Goal: Information Seeking & Learning: Learn about a topic

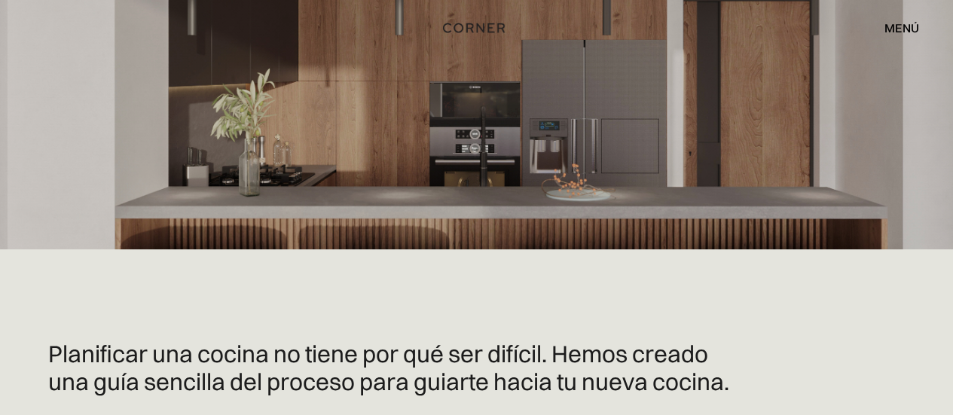
click at [889, 25] on font "menú" at bounding box center [901, 27] width 35 height 15
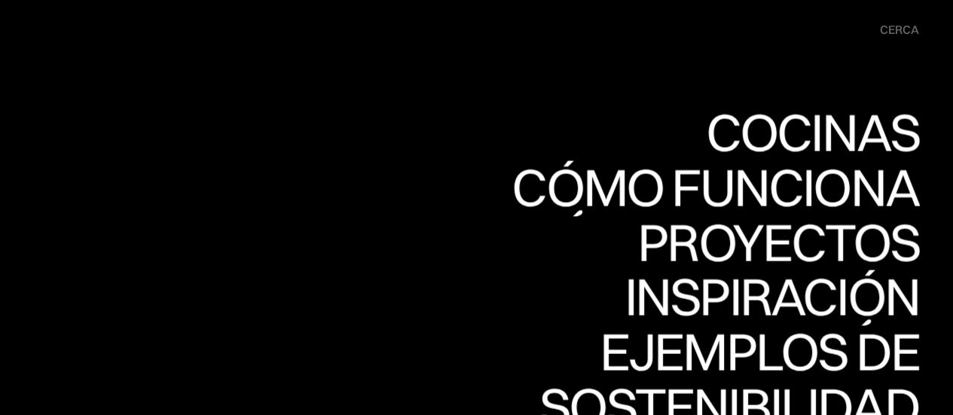
scroll to position [954, 0]
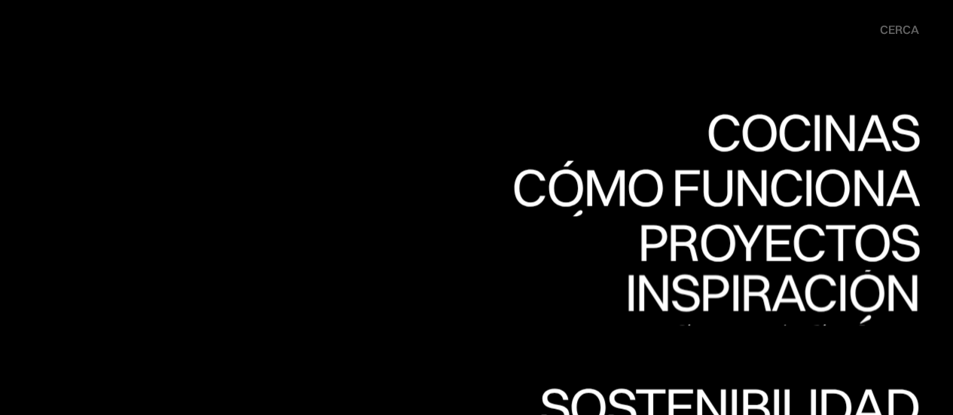
click at [781, 348] on link "Ejemplos de precios Ejemplos de precios" at bounding box center [661, 352] width 514 height 55
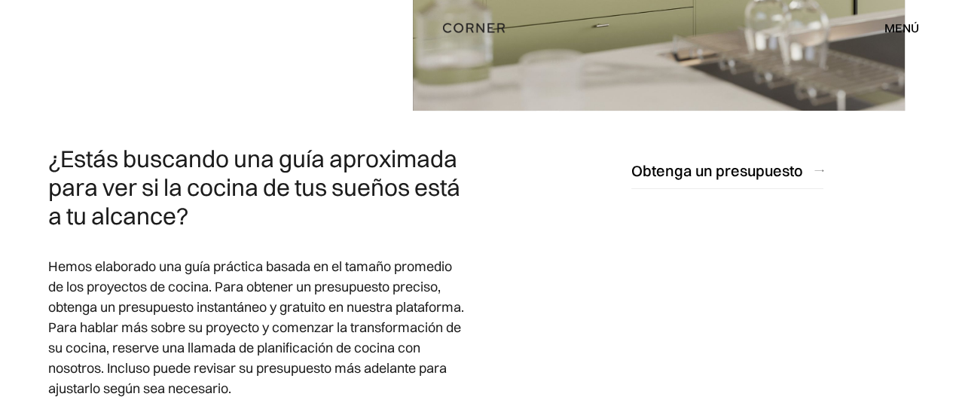
scroll to position [678, 0]
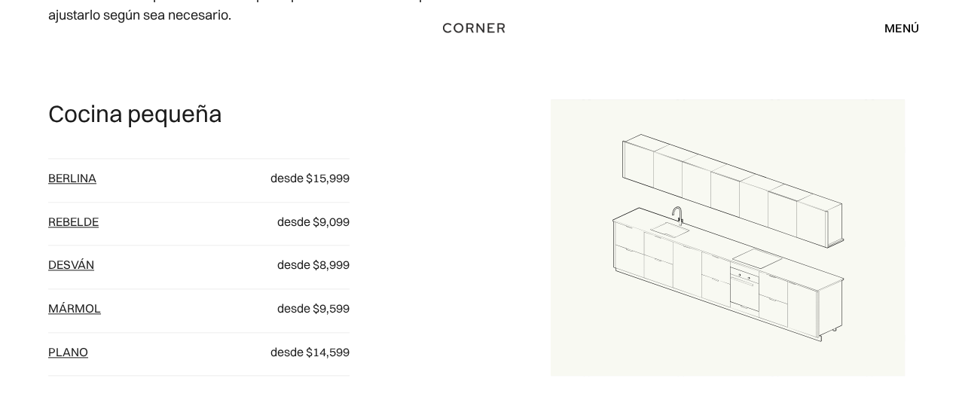
click at [60, 219] on font "Rebelde" at bounding box center [73, 221] width 50 height 15
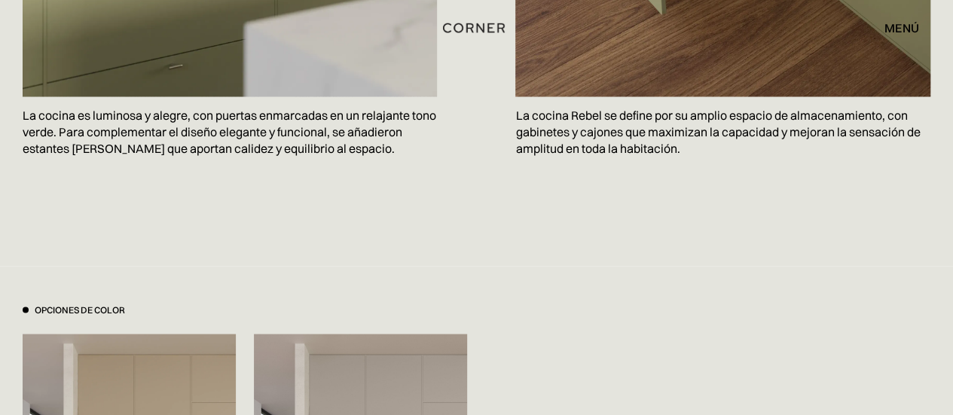
scroll to position [1054, 0]
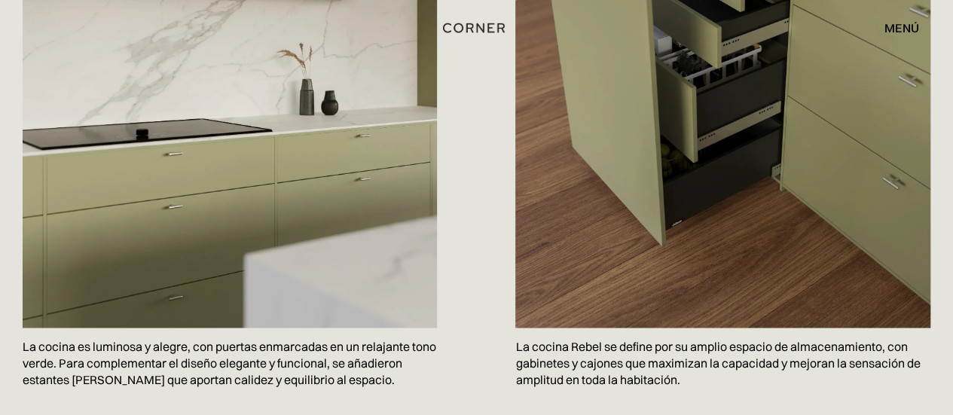
click at [901, 22] on font "menú" at bounding box center [901, 27] width 35 height 15
click at [901, 22] on div "menú cerca" at bounding box center [894, 28] width 50 height 26
click at [917, 30] on font "menú" at bounding box center [901, 27] width 35 height 15
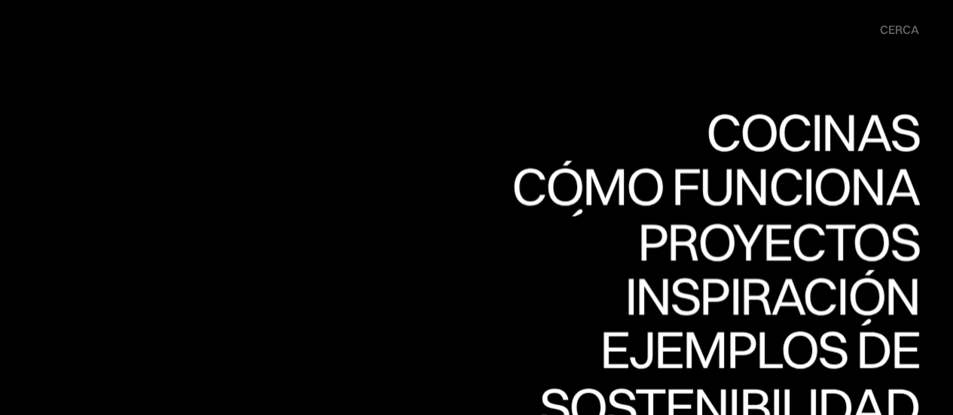
scroll to position [1280, 0]
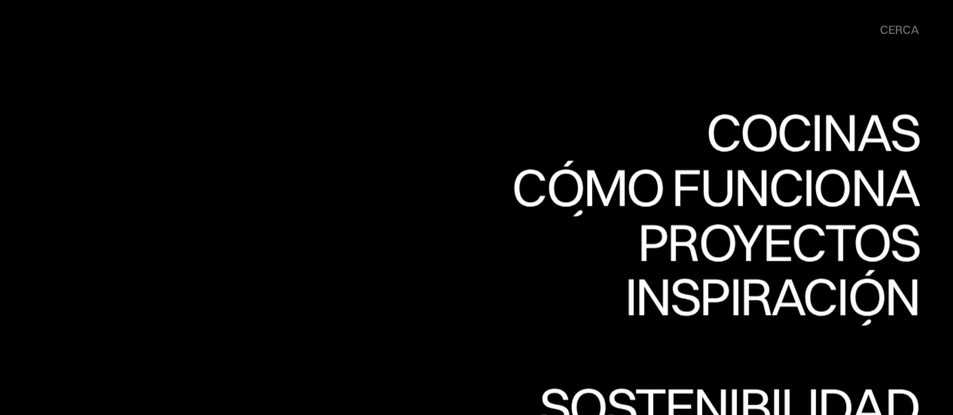
click at [747, 363] on link "Ejemplos de precios Ejemplos de precios" at bounding box center [661, 352] width 514 height 55
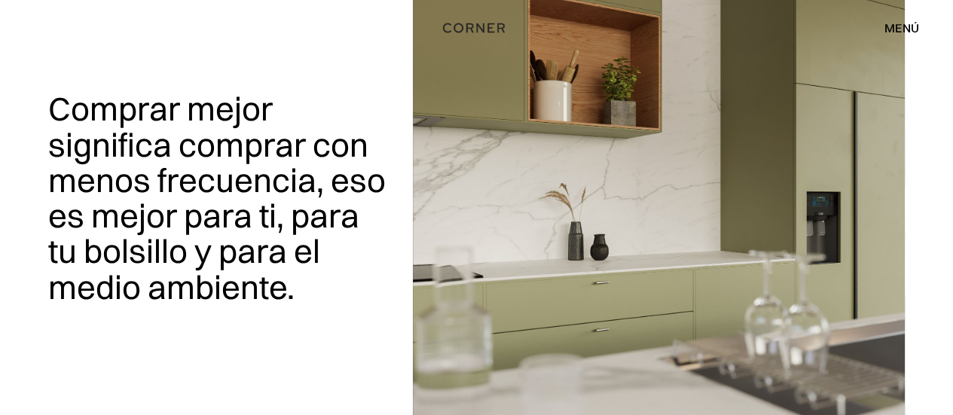
click at [238, 46] on div "Cocinas de tienda Cocinas de tienda Cómo funciona Cómo funciona Proyectos Proye…" at bounding box center [476, 28] width 953 height 56
